Goal: Information Seeking & Learning: Check status

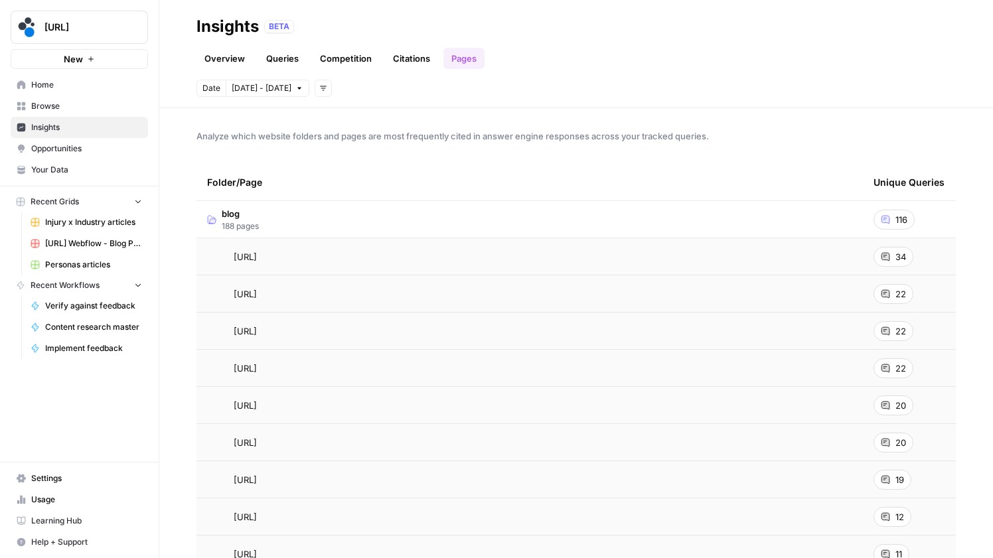
click at [234, 63] on link "Overview" at bounding box center [224, 58] width 56 height 21
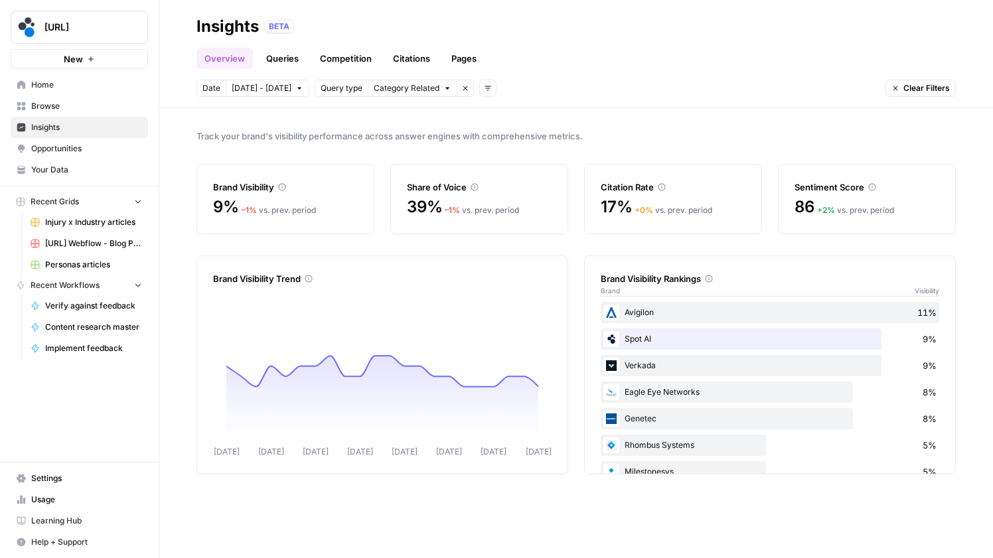
click at [280, 84] on button "[DATE] - [DATE]" at bounding box center [268, 88] width 84 height 17
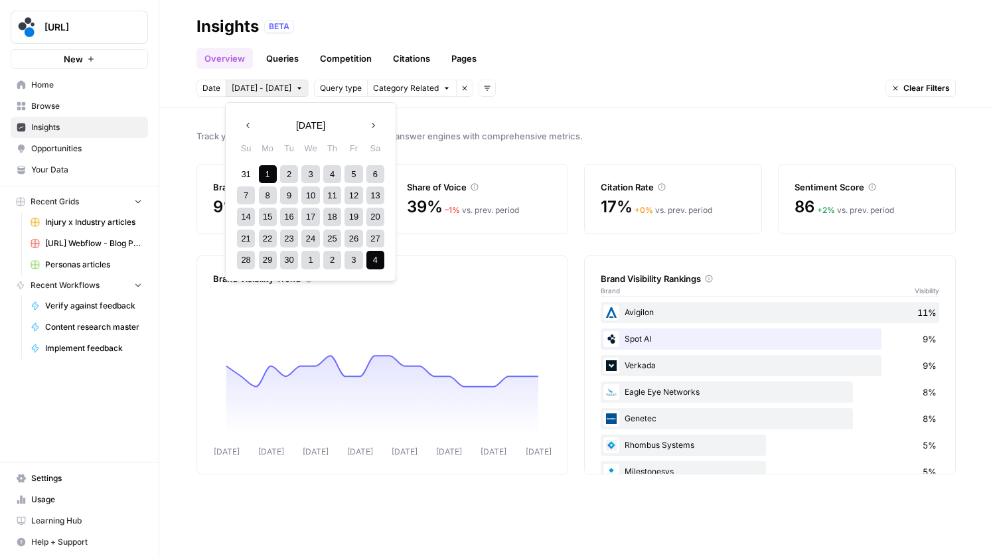
click at [272, 179] on div "1" at bounding box center [268, 174] width 18 height 18
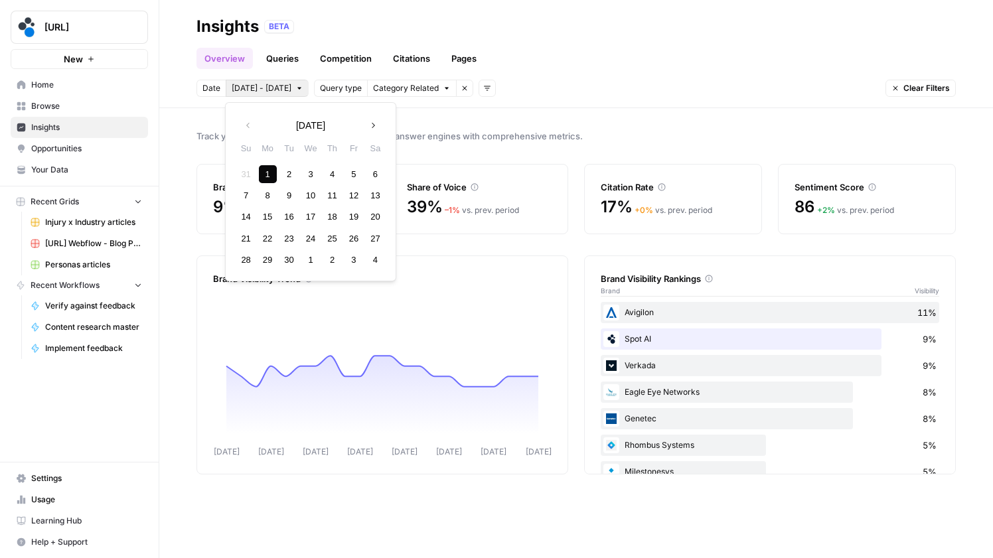
click at [377, 125] on span "Next month" at bounding box center [377, 125] width 1 height 1
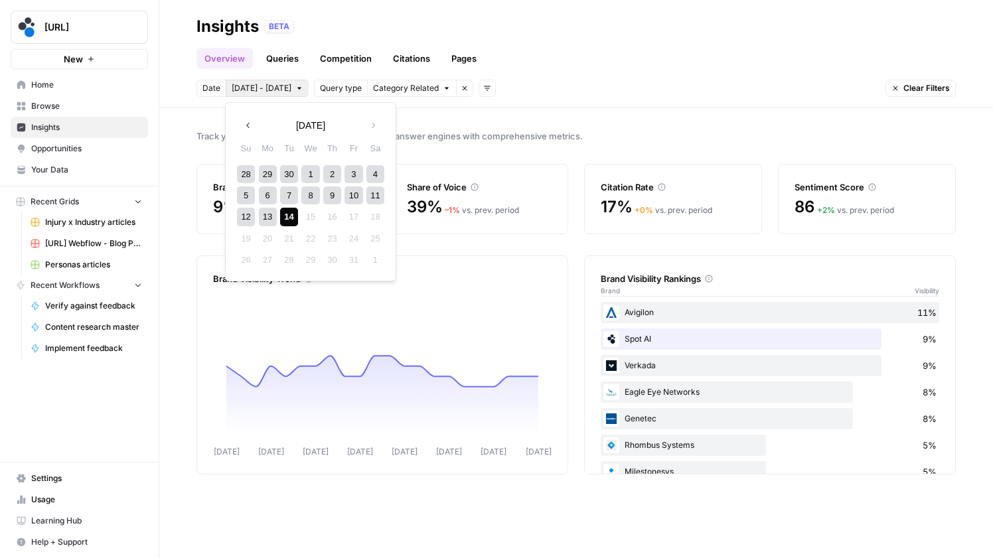
click at [290, 212] on div "14" at bounding box center [289, 217] width 18 height 18
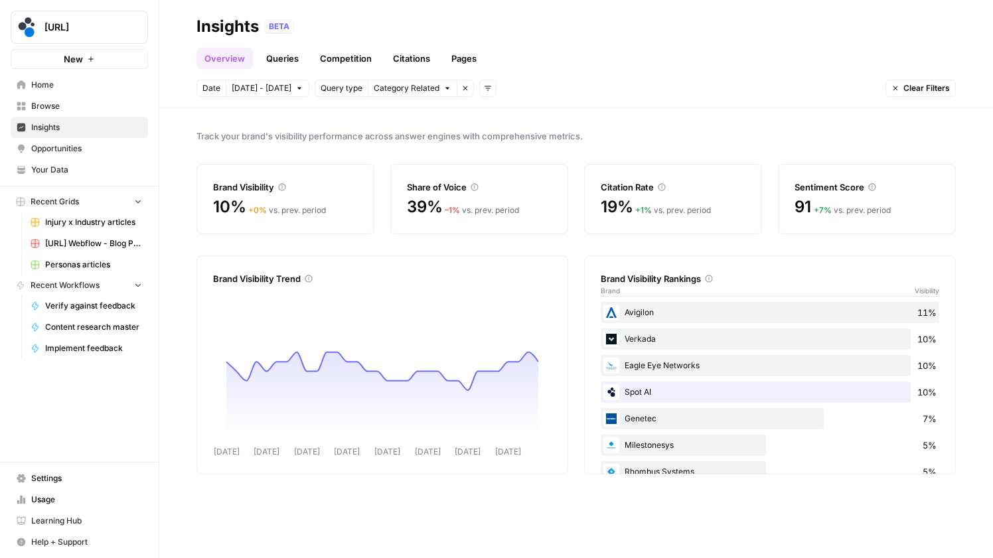
click at [266, 76] on header "Insights BETA Overview Queries Competition Citations Pages Date [DATE] - [DATE]…" at bounding box center [576, 54] width 834 height 108
click at [277, 66] on link "Queries" at bounding box center [282, 58] width 48 height 21
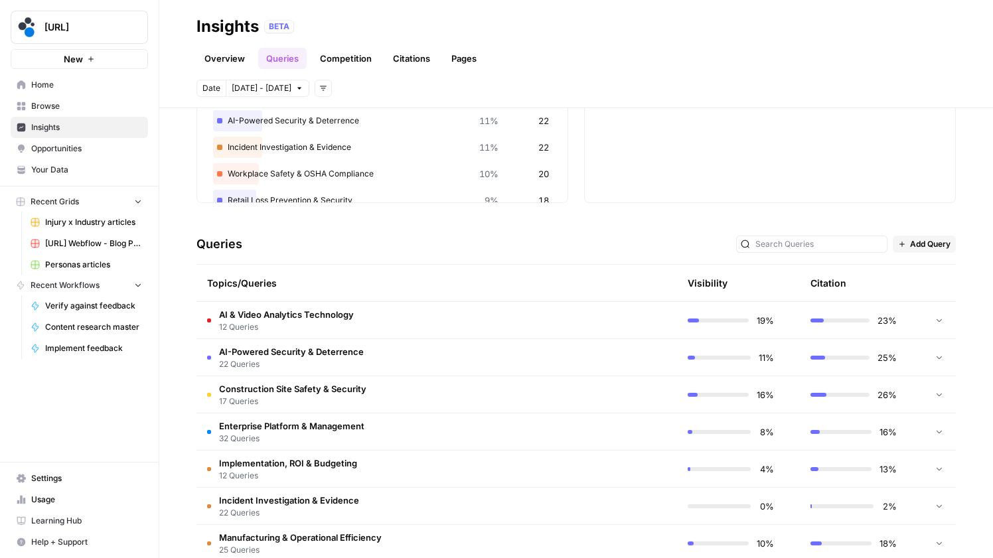
scroll to position [290, 0]
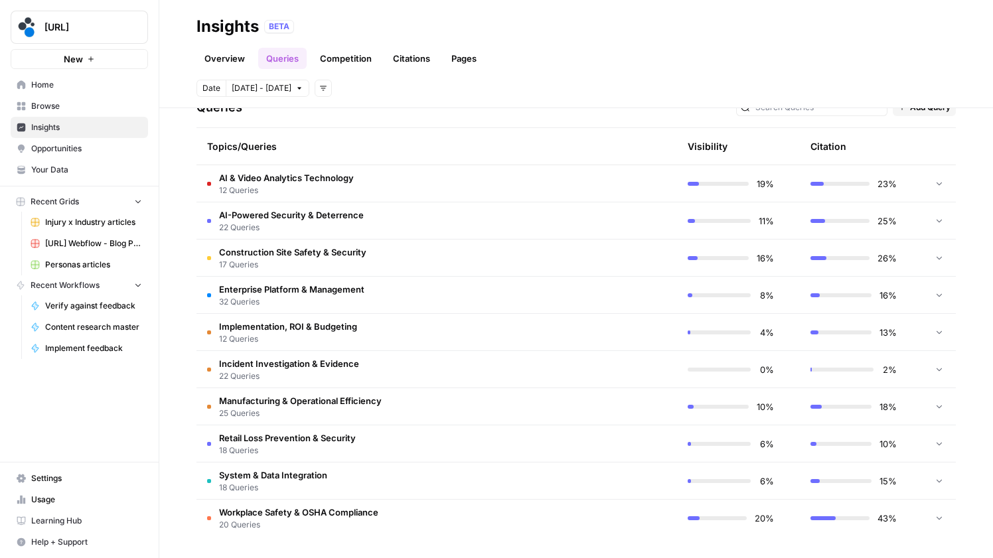
click at [835, 521] on div "43%" at bounding box center [853, 518] width 86 height 13
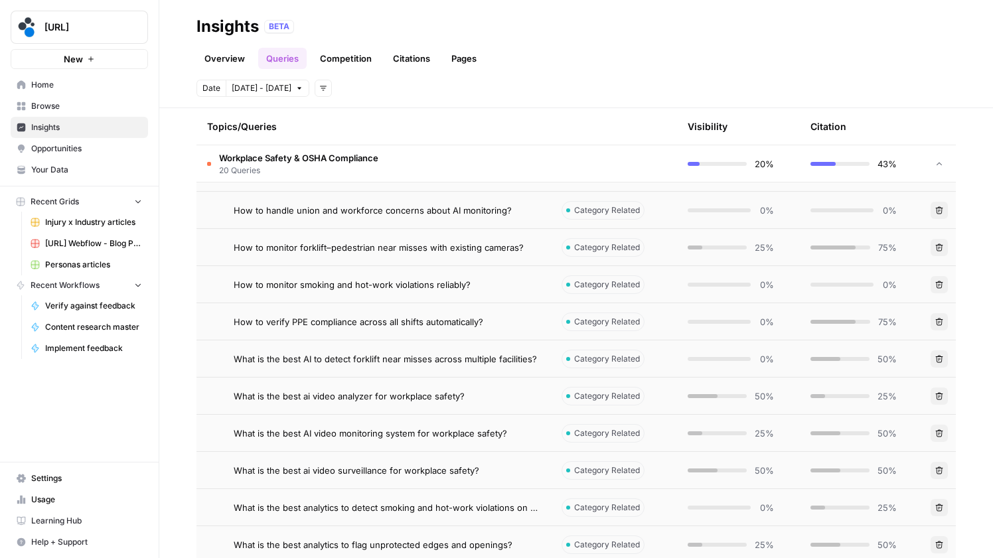
scroll to position [423, 0]
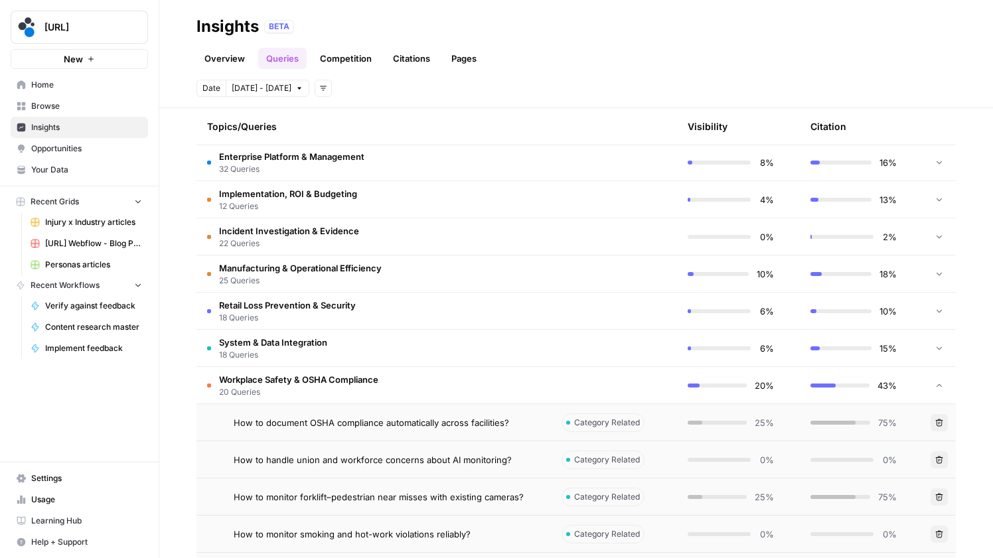
click at [887, 390] on td "43%" at bounding box center [861, 385] width 123 height 37
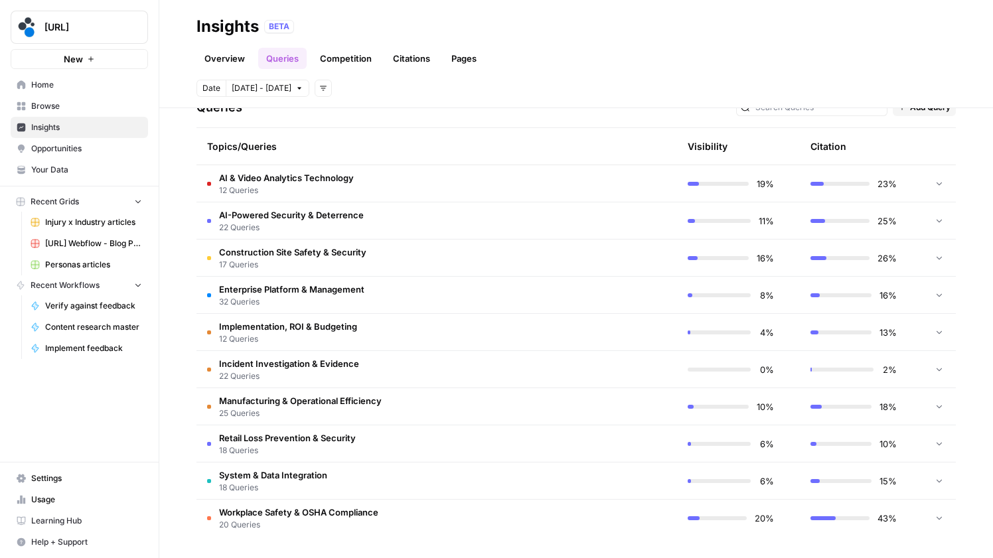
scroll to position [8, 0]
